Goal: Task Accomplishment & Management: Use online tool/utility

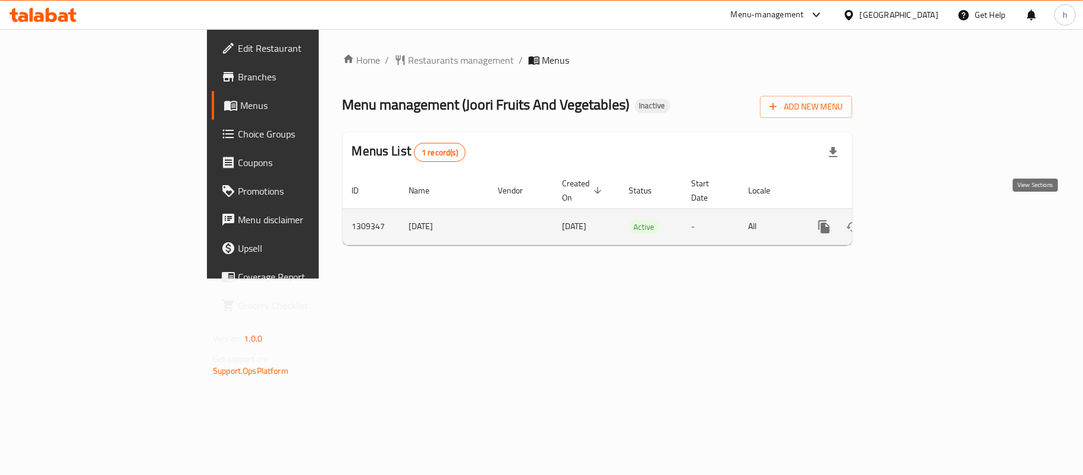
click at [917, 220] on icon "enhanced table" at bounding box center [910, 227] width 14 height 14
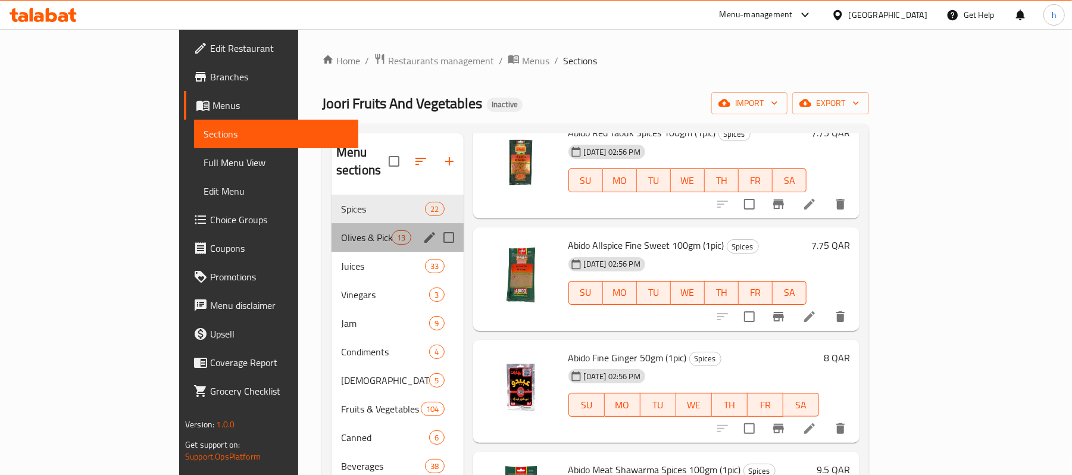
click at [331, 223] on div "Olives & Pickles 13" at bounding box center [397, 237] width 132 height 29
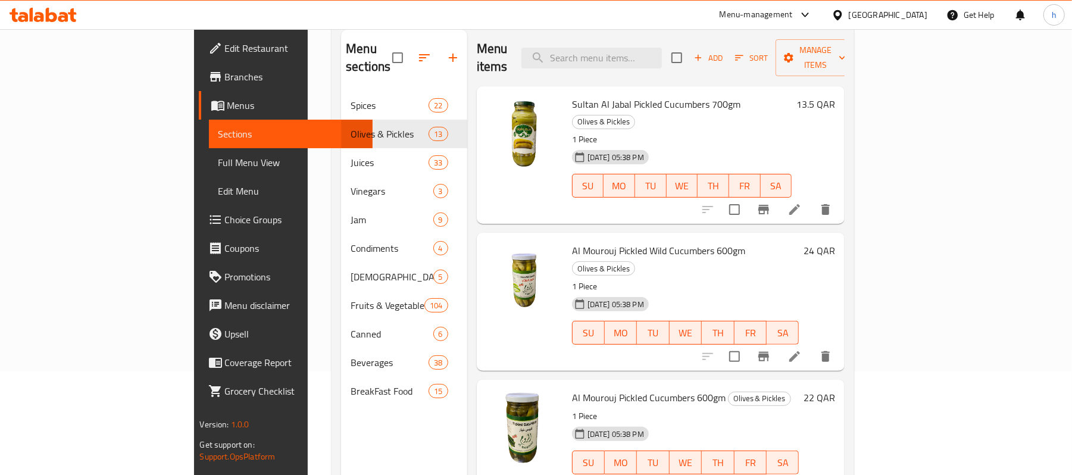
scroll to position [8, 0]
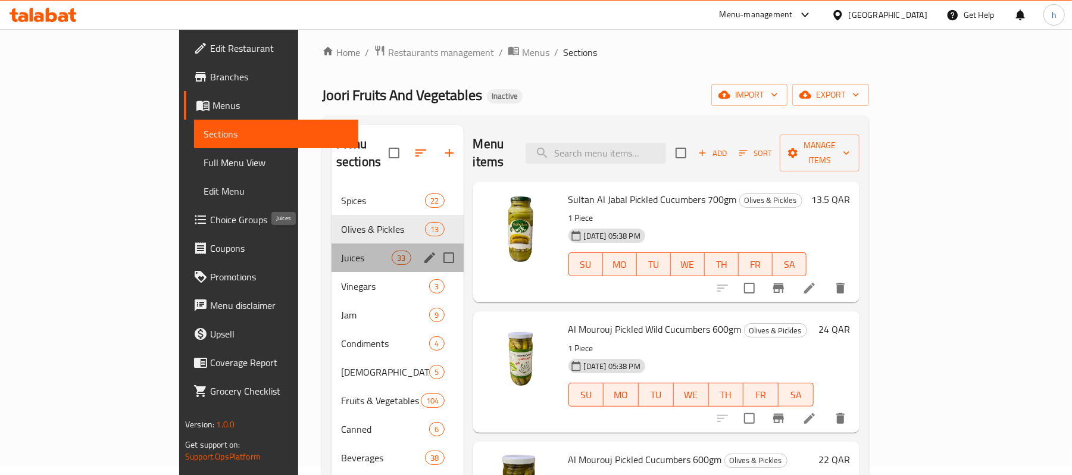
click at [341, 250] on span "Juices" at bounding box center [366, 257] width 51 height 14
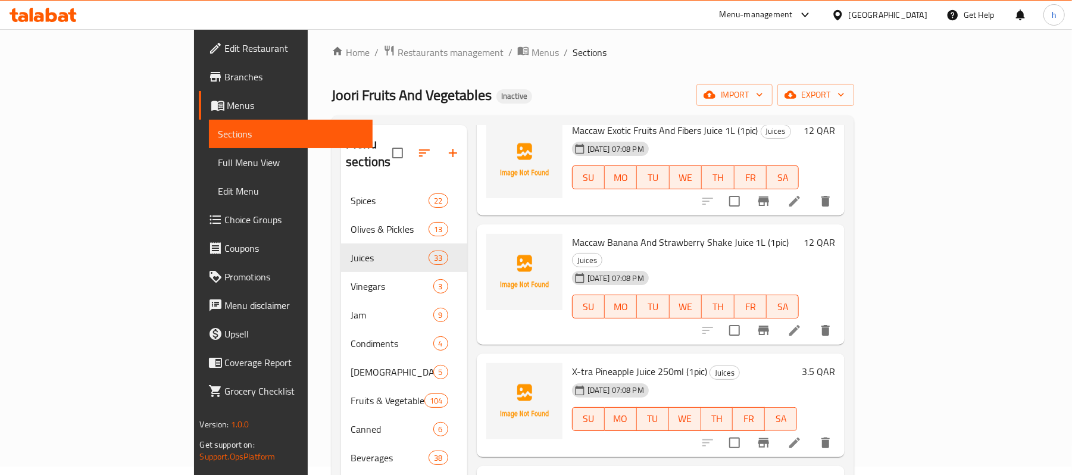
scroll to position [2538, 0]
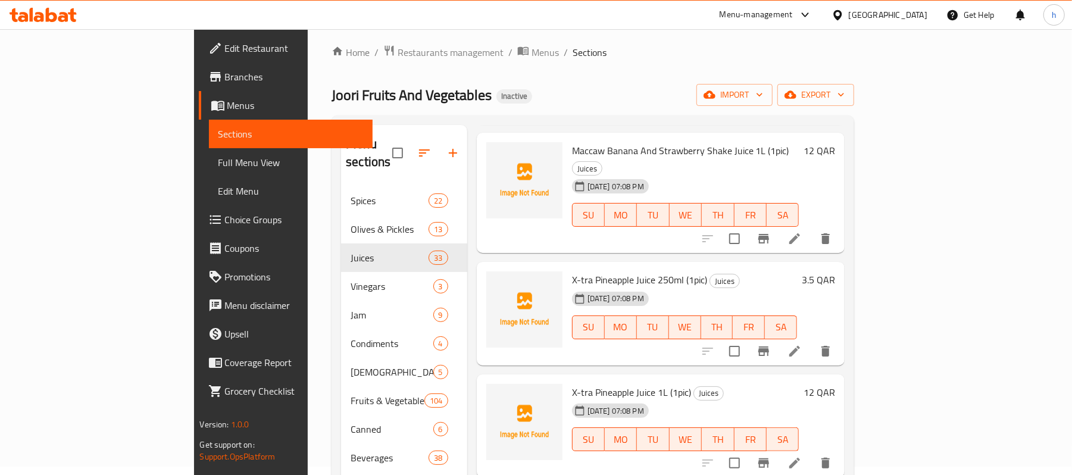
click at [726, 379] on div "X-tra Pineapple Juice 1L (1pic) Juices [DATE] 07:08 PM SU MO TU WE TH FR SA" at bounding box center [685, 426] width 237 height 94
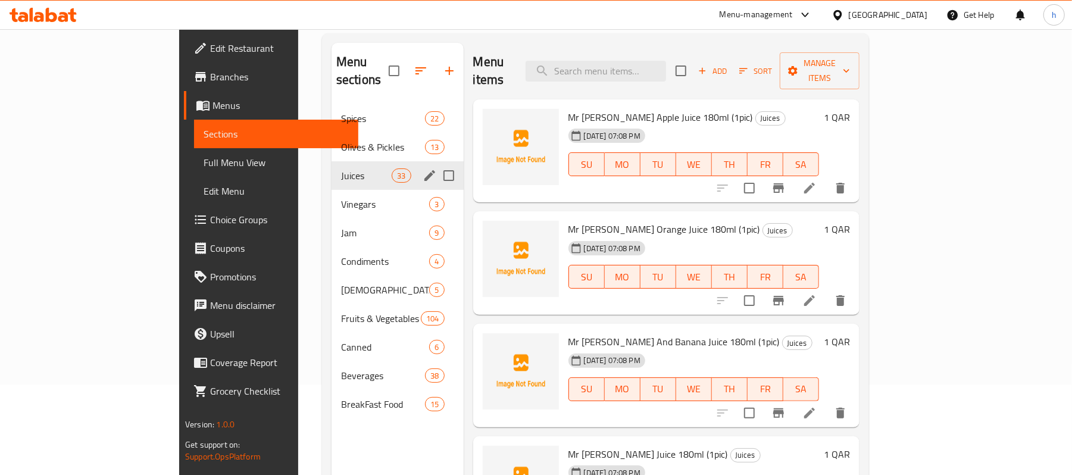
scroll to position [0, 0]
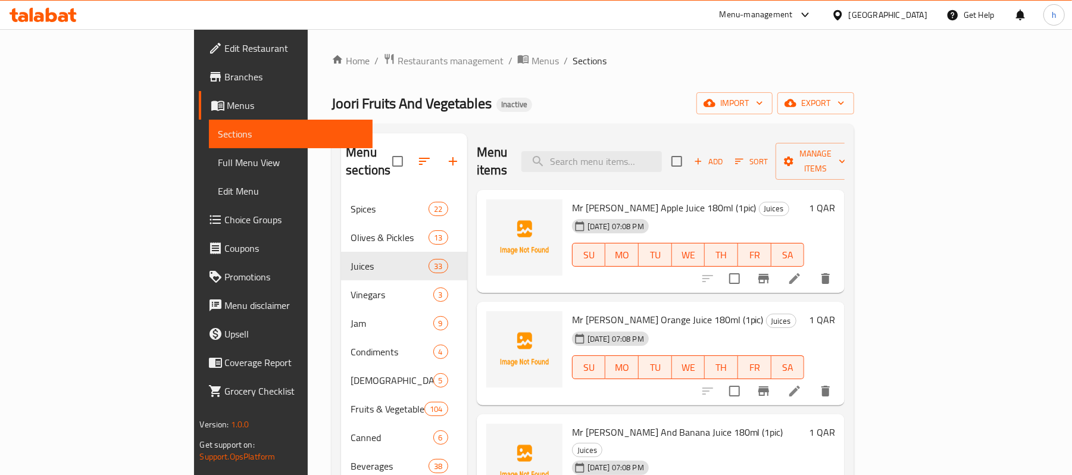
click at [512, 76] on div "Home / Restaurants management / Menus / Sections Joori Fruits And Vegetables In…" at bounding box center [592, 335] width 522 height 565
drag, startPoint x: 512, startPoint y: 65, endPoint x: 199, endPoint y: 62, distance: 313.0
click at [308, 62] on div "Home / Restaurants management / Menus / Sections Joori Fruits And Vegetables In…" at bounding box center [593, 335] width 570 height 612
click at [358, 79] on div "Home / Restaurants management / Menus / Sections Joori Fruits And Vegetables In…" at bounding box center [592, 335] width 522 height 565
drag, startPoint x: 491, startPoint y: 62, endPoint x: 215, endPoint y: 61, distance: 276.1
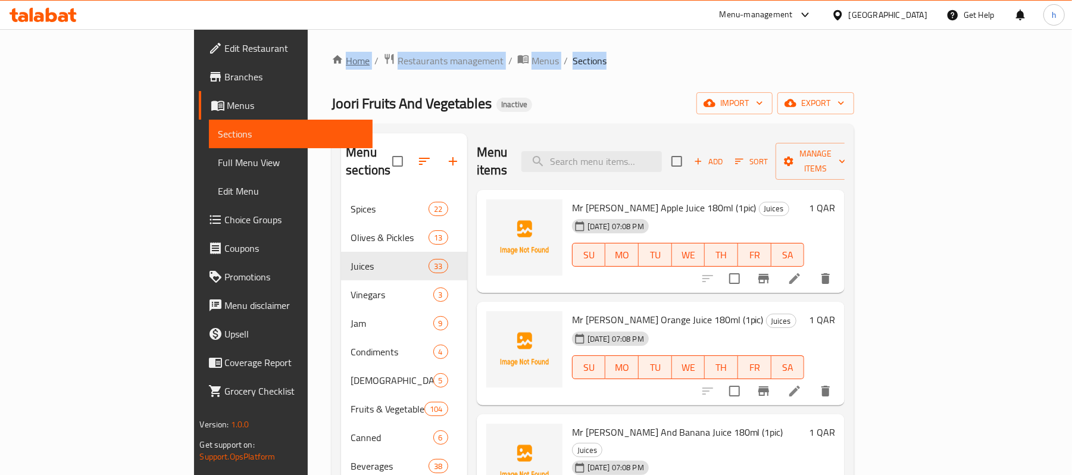
click at [331, 61] on ol "Home / Restaurants management / Menus / Sections" at bounding box center [592, 60] width 522 height 15
click at [331, 74] on div "Home / Restaurants management / Menus / Sections Joori Fruits And Vegetables In…" at bounding box center [592, 335] width 522 height 565
drag, startPoint x: 488, startPoint y: 60, endPoint x: 215, endPoint y: 65, distance: 273.1
click at [331, 65] on ol "Home / Restaurants management / Menus / Sections" at bounding box center [592, 60] width 522 height 15
click at [331, 80] on div "Home / Restaurants management / Menus / Sections Joori Fruits And Vegetables In…" at bounding box center [592, 335] width 522 height 565
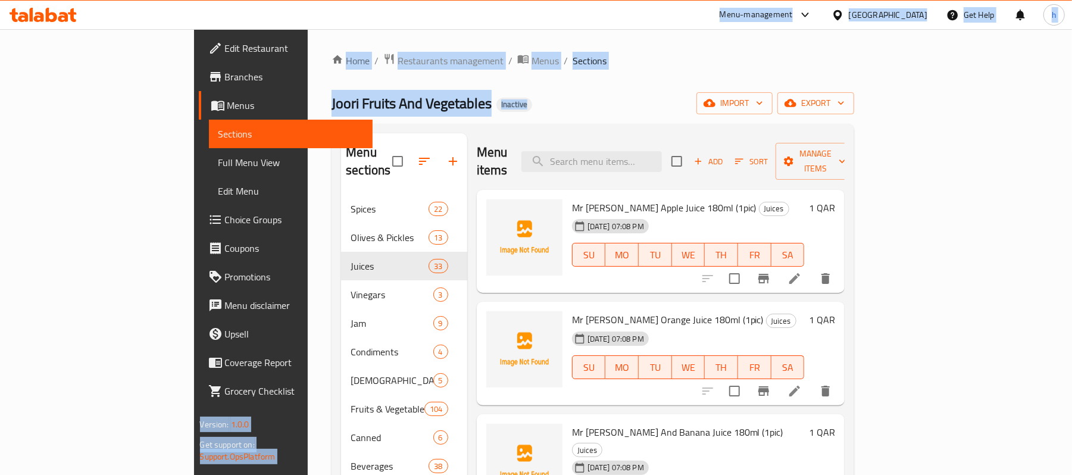
drag, startPoint x: 406, startPoint y: 20, endPoint x: 414, endPoint y: 74, distance: 54.2
click at [414, 74] on div "​ Menu-management [GEOGRAPHIC_DATA] Get Help h Edit Restaurant Branches Menus S…" at bounding box center [536, 252] width 1072 height 446
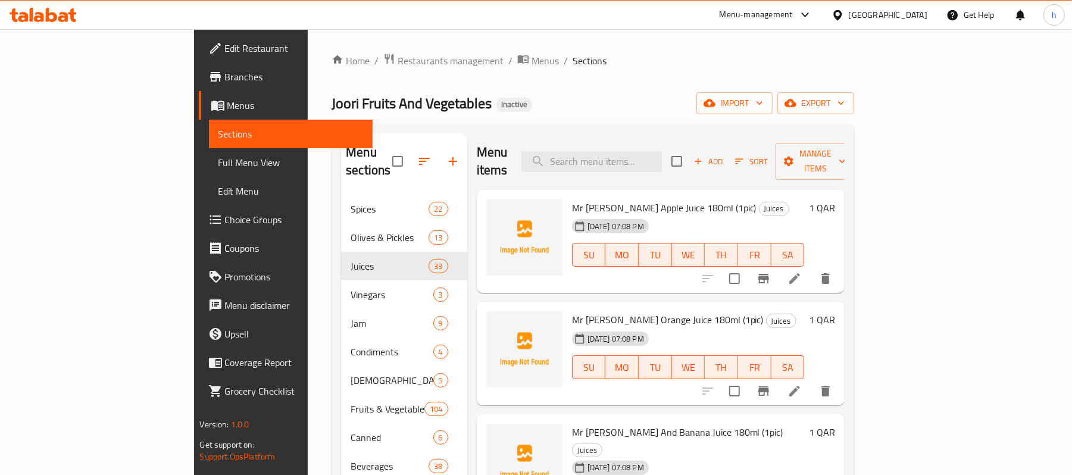
click at [436, 82] on div "Home / Restaurants management / Menus / Sections Joori Fruits And Vegetables In…" at bounding box center [592, 335] width 522 height 565
drag, startPoint x: 507, startPoint y: 62, endPoint x: 202, endPoint y: 58, distance: 304.7
click at [331, 58] on ol "Home / Restaurants management / Menus / Sections" at bounding box center [592, 60] width 522 height 15
click at [331, 89] on div "Home / Restaurants management / Menus / Sections Joori Fruits And Vegetables In…" at bounding box center [592, 335] width 522 height 565
drag, startPoint x: 203, startPoint y: 105, endPoint x: 362, endPoint y: 99, distance: 159.0
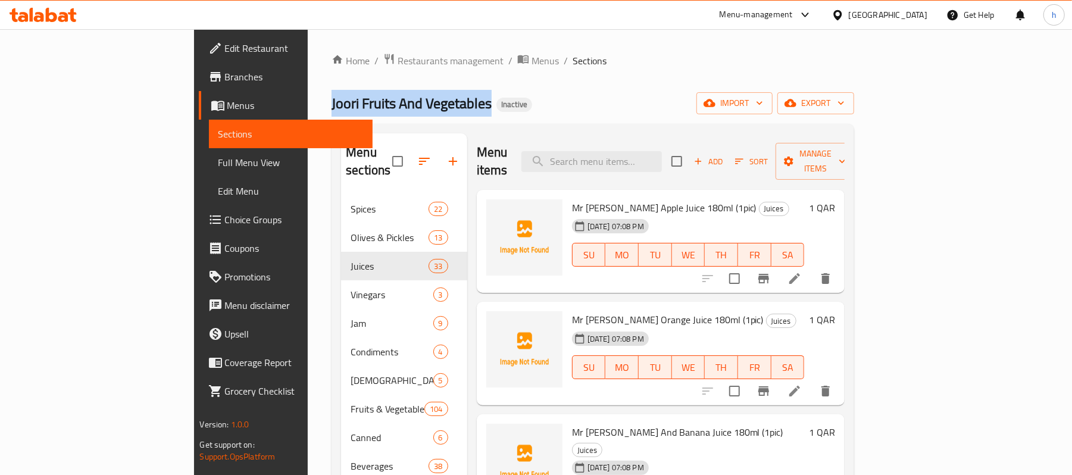
click at [362, 99] on span "Joori Fruits And Vegetables" at bounding box center [411, 103] width 160 height 27
